Goal: Transaction & Acquisition: Obtain resource

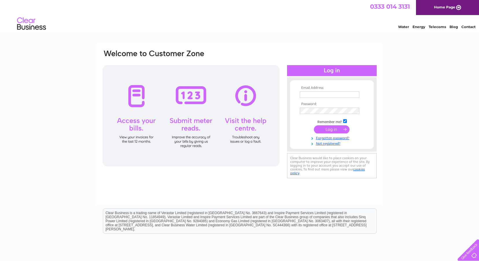
type input "accounts@mi-plc.co.uk"
click at [328, 130] on input "submit" at bounding box center [332, 129] width 36 height 8
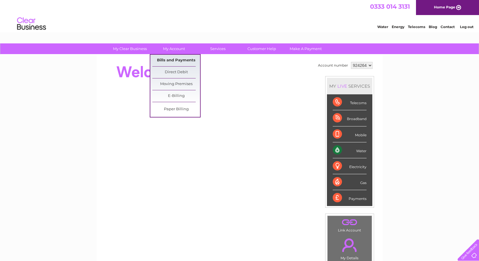
click at [168, 57] on link "Bills and Payments" at bounding box center [176, 61] width 48 height 12
click at [181, 58] on link "Bills and Payments" at bounding box center [176, 61] width 48 height 12
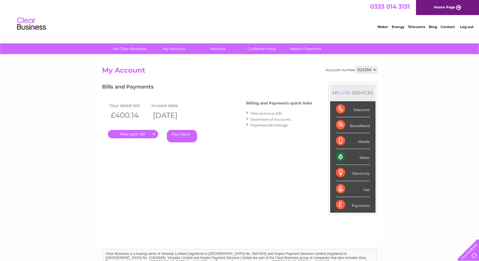
click at [144, 133] on link "." at bounding box center [133, 134] width 50 height 8
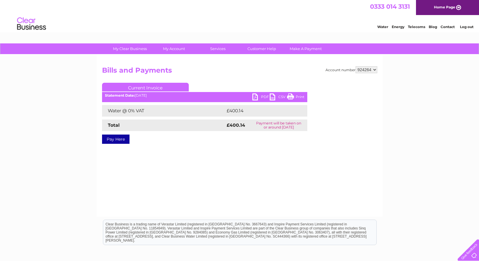
click at [256, 99] on link "PDF" at bounding box center [260, 97] width 17 height 8
click at [373, 70] on select "924264 924346" at bounding box center [367, 69] width 22 height 7
select select "924346"
click at [356, 66] on select "924264 924346" at bounding box center [367, 69] width 22 height 7
click at [255, 98] on link "PDF" at bounding box center [260, 97] width 17 height 8
